Goal: Information Seeking & Learning: Learn about a topic

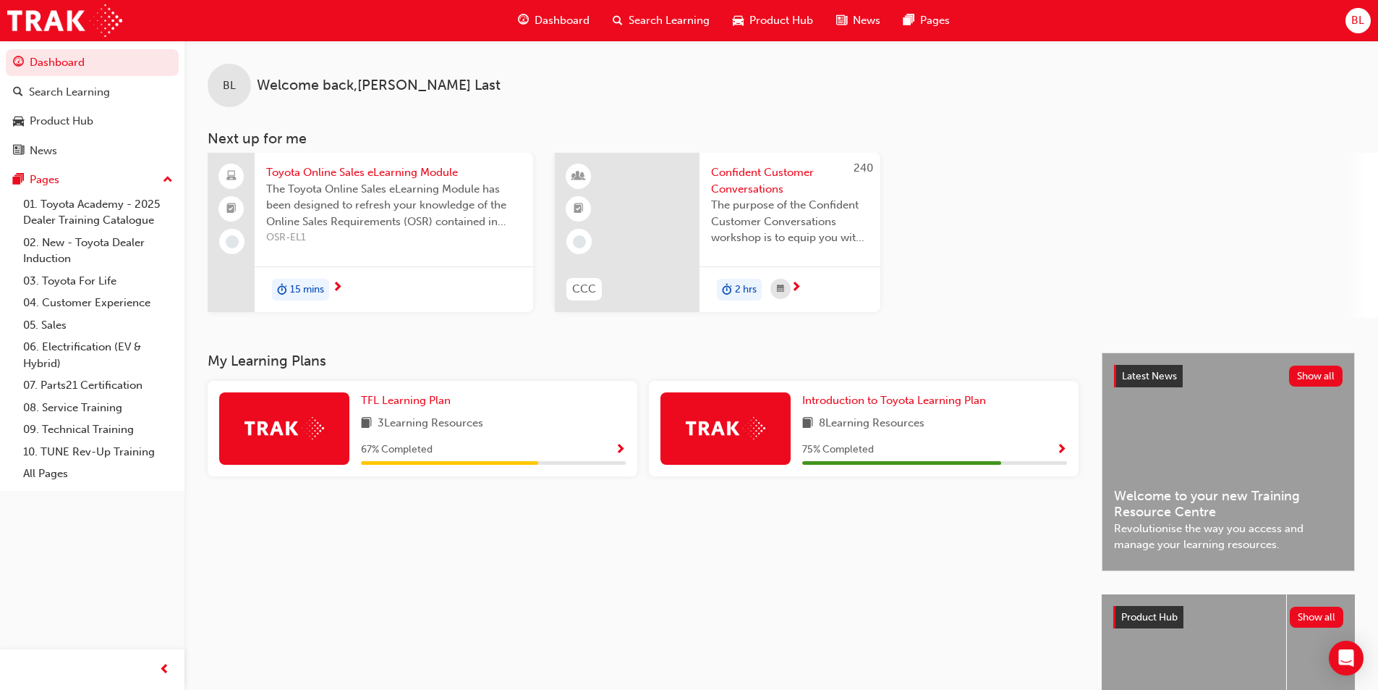
click at [390, 173] on span "Toyota Online Sales eLearning Module" at bounding box center [393, 172] width 255 height 17
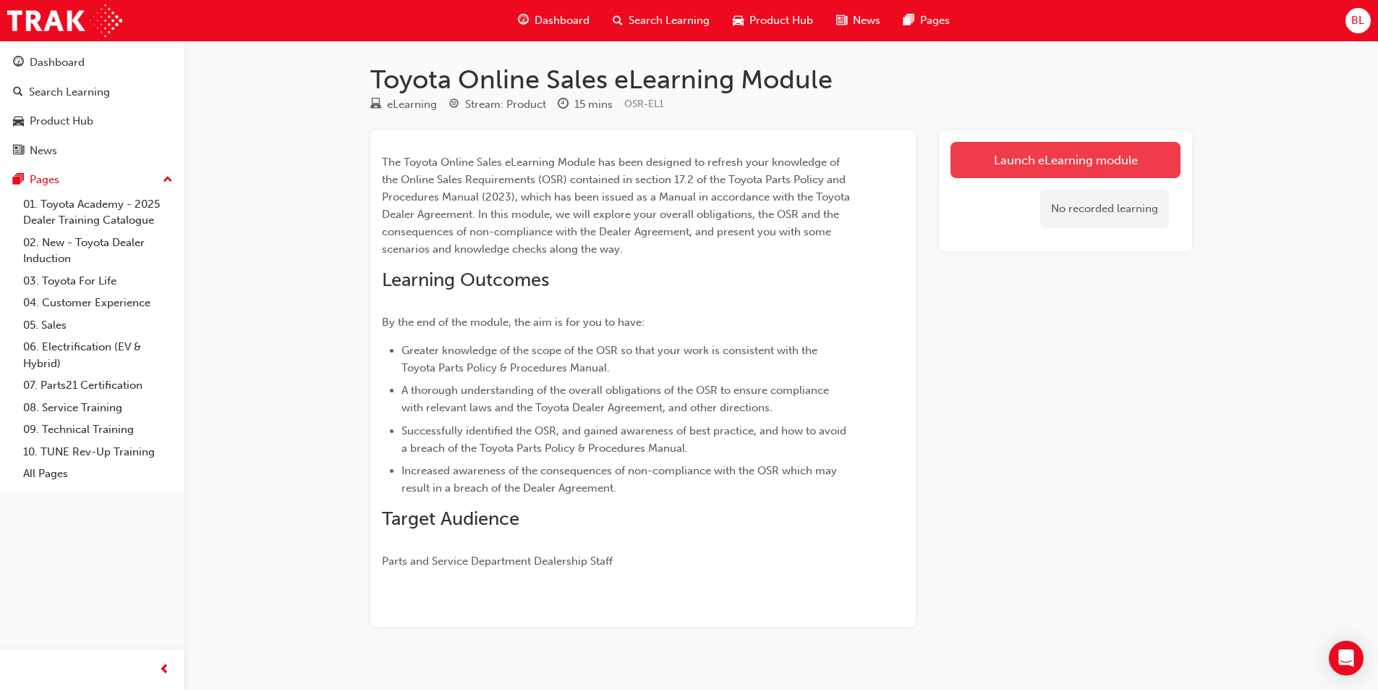
click at [1143, 166] on link "Launch eLearning module" at bounding box center [1066, 160] width 230 height 36
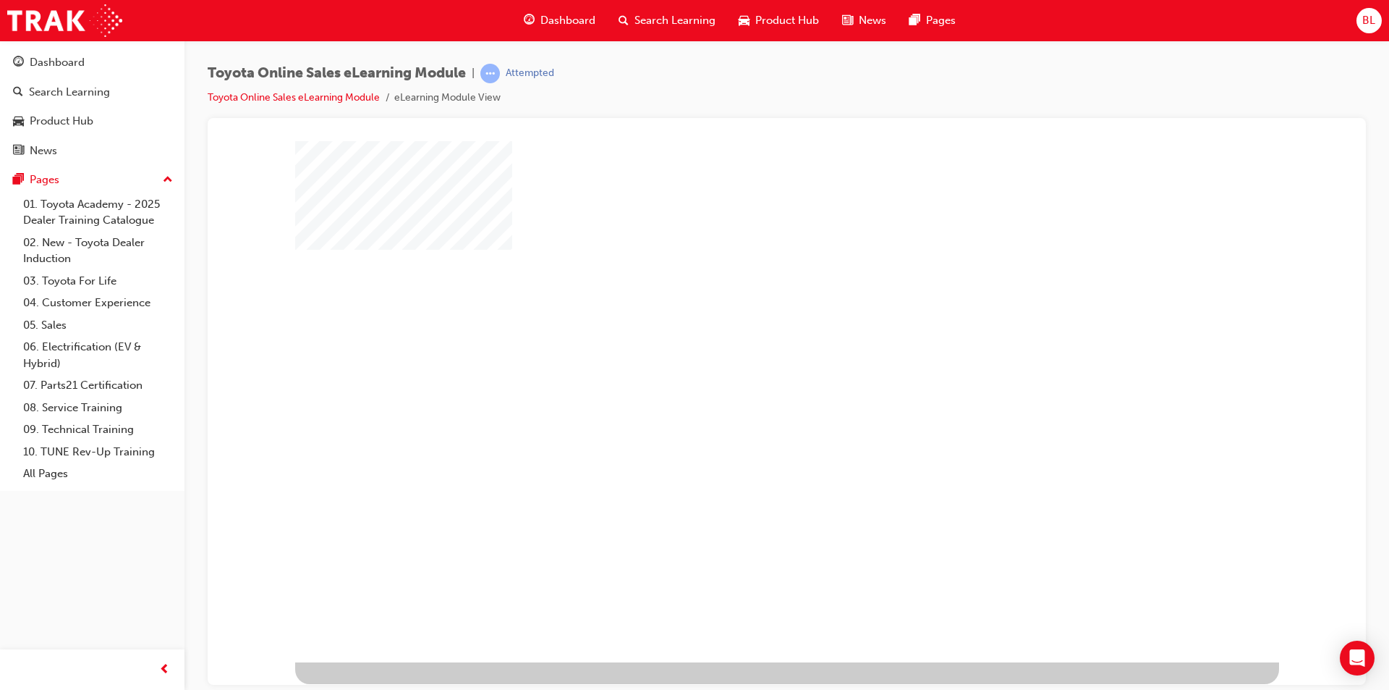
click at [745, 359] on div "play" at bounding box center [745, 359] width 0 height 0
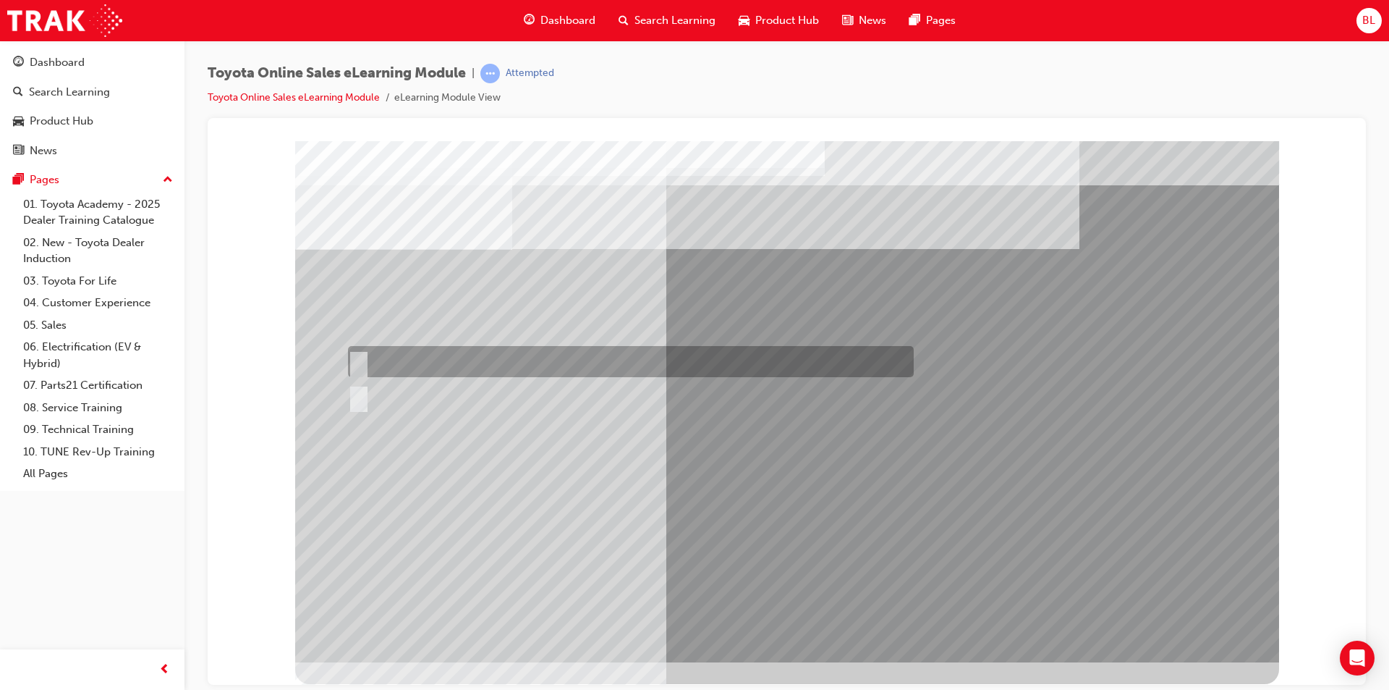
click at [402, 357] on div at bounding box center [627, 361] width 566 height 31
radio input "true"
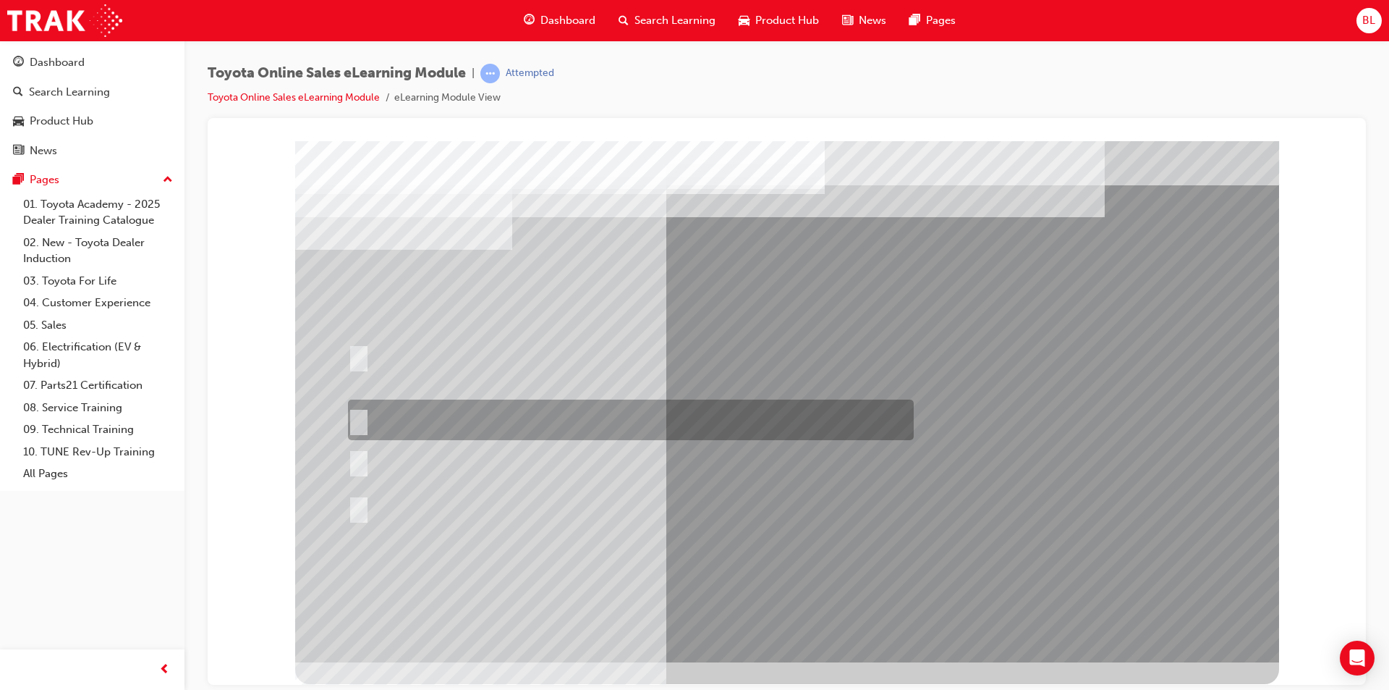
click at [500, 409] on div at bounding box center [627, 419] width 566 height 41
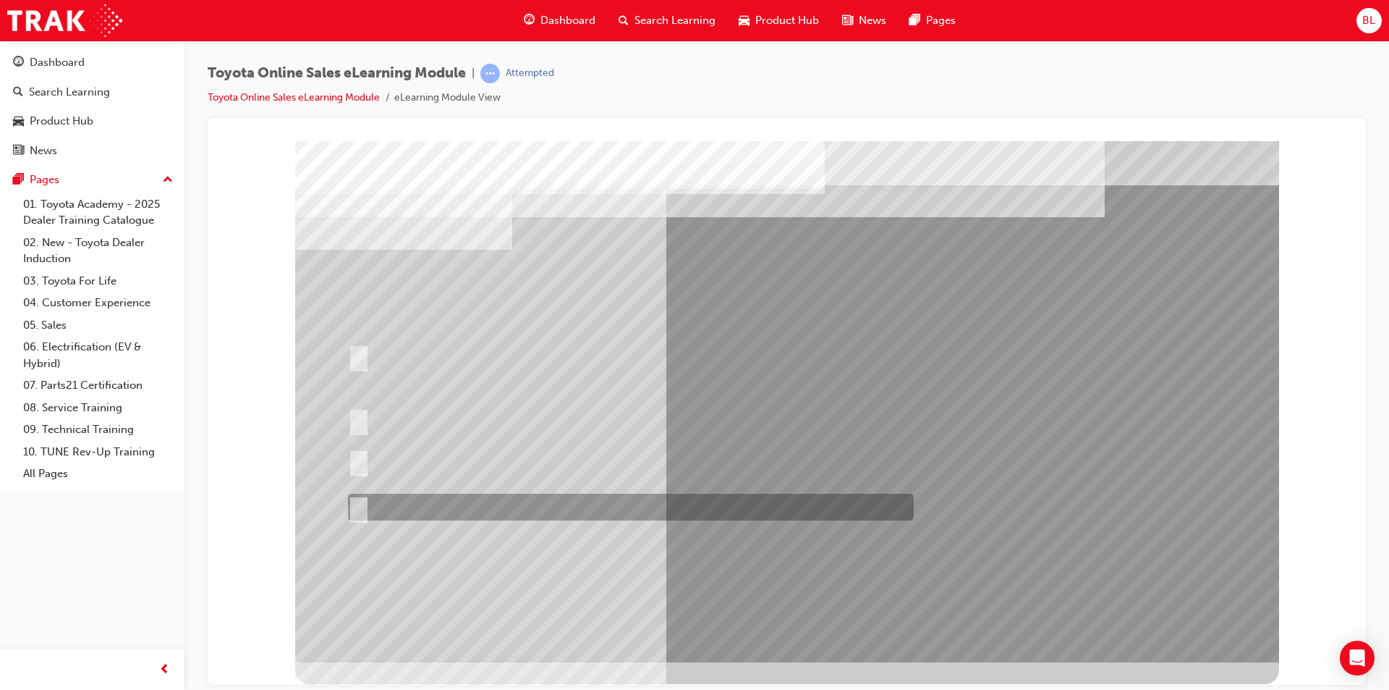
click at [495, 504] on div at bounding box center [627, 506] width 566 height 27
radio input "false"
radio input "true"
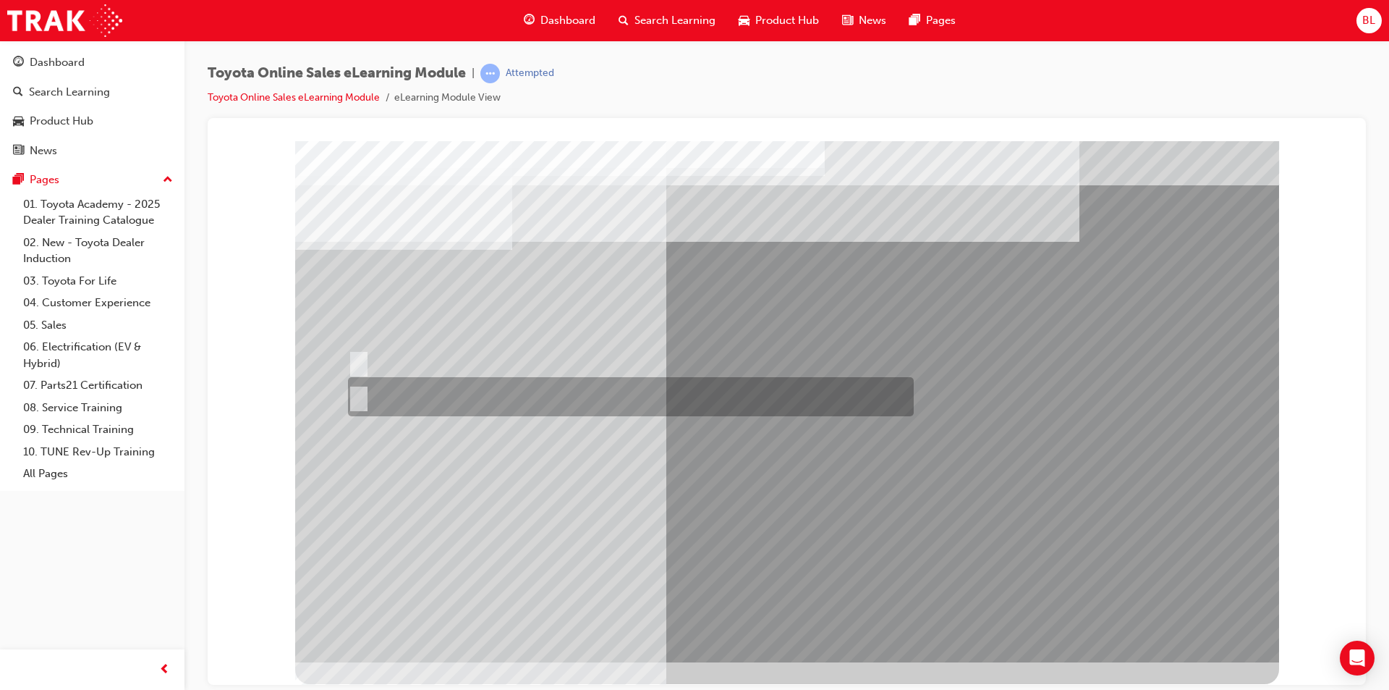
click at [397, 390] on div at bounding box center [627, 396] width 566 height 39
radio input "true"
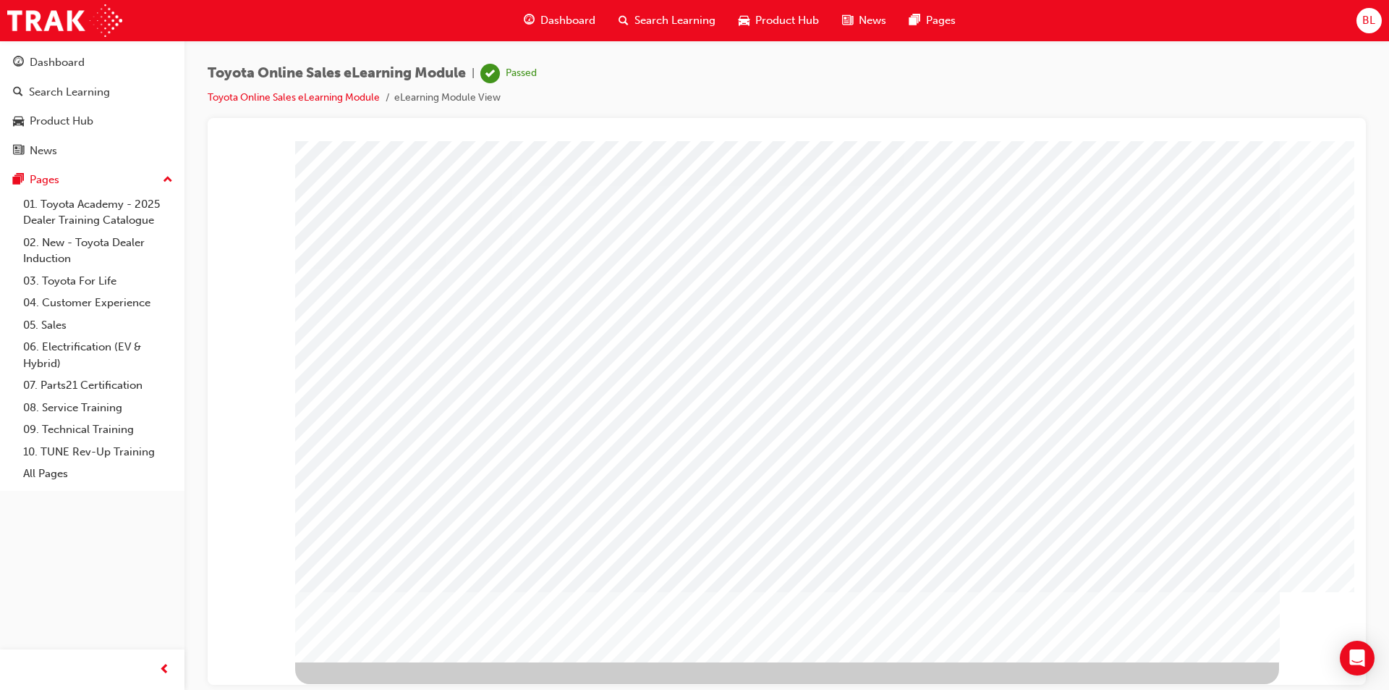
click at [569, 18] on span "Dashboard" at bounding box center [568, 20] width 55 height 17
